Goal: Information Seeking & Learning: Learn about a topic

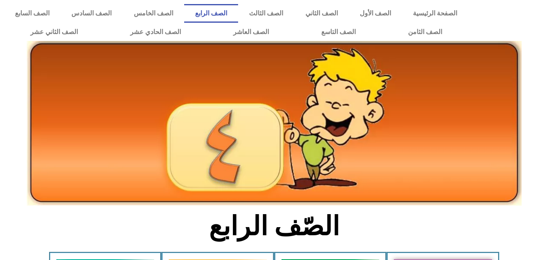
scroll to position [242, 0]
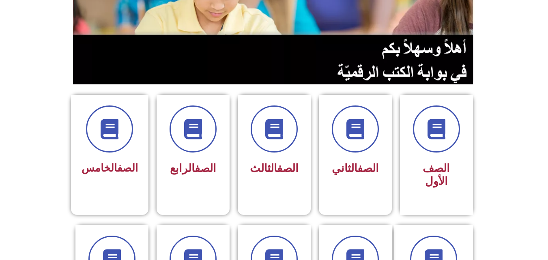
scroll to position [138, 0]
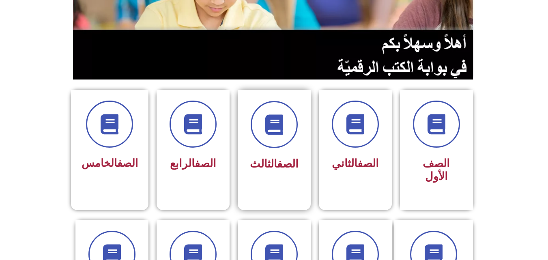
click at [255, 166] on span "الصف الثالث" at bounding box center [274, 164] width 49 height 13
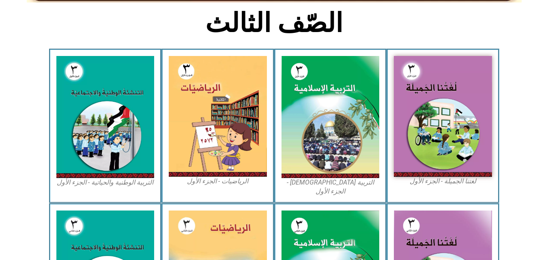
scroll to position [227, 0]
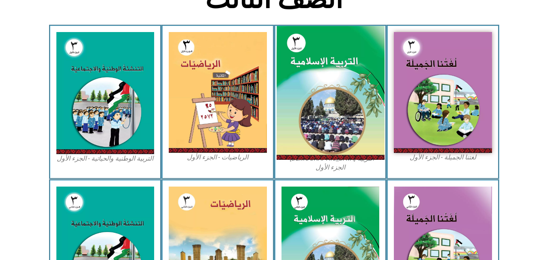
click at [306, 94] on img at bounding box center [330, 93] width 108 height 134
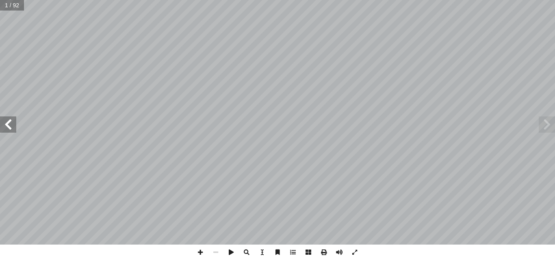
click at [11, 127] on span at bounding box center [8, 125] width 16 height 16
click at [3, 127] on span at bounding box center [8, 125] width 16 height 16
click at [202, 250] on span at bounding box center [199, 252] width 15 height 15
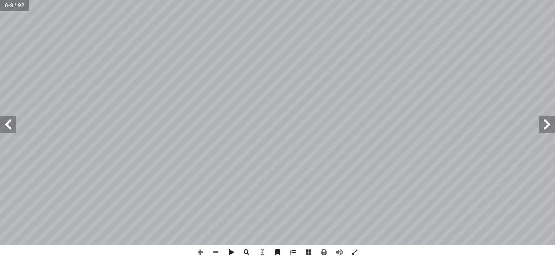
click at [281, 219] on div "٤ : ُ ل َّ و أ ال� ُ س ْ ر َّ الد ُ ر َّ ك َ ذ َ ت أ ا نا أ ا . ِ ب ِ ل َّ ط ُ …" at bounding box center [277, 130] width 555 height 260
click at [11, 127] on span at bounding box center [8, 125] width 16 height 16
click at [11, 131] on span at bounding box center [8, 125] width 16 height 16
click at [215, 253] on span at bounding box center [215, 252] width 15 height 15
click at [197, 248] on span at bounding box center [199, 252] width 15 height 15
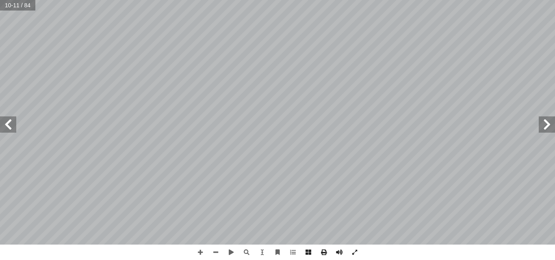
click at [547, 123] on span at bounding box center [546, 125] width 16 height 16
click at [13, 132] on span at bounding box center [8, 125] width 16 height 16
click at [304, 0] on html "الصفحة الرئيسية الصف الأول الصف الثاني الصف الثالث الصف الرابع الصف الخامس الصف…" at bounding box center [277, 37] width 555 height 74
click at [8, 125] on span at bounding box center [8, 125] width 16 height 16
click at [5, 125] on span at bounding box center [8, 125] width 16 height 16
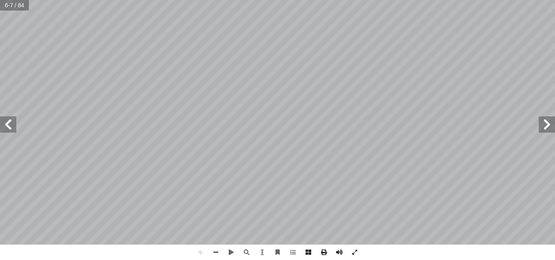
click at [8, 121] on span at bounding box center [8, 125] width 16 height 16
click at [218, 253] on span at bounding box center [215, 252] width 15 height 15
drag, startPoint x: 7, startPoint y: 127, endPoint x: 5, endPoint y: 123, distance: 4.9
click at [5, 123] on span at bounding box center [8, 125] width 16 height 16
click at [9, 127] on span at bounding box center [8, 125] width 16 height 16
